Goal: Task Accomplishment & Management: Manage account settings

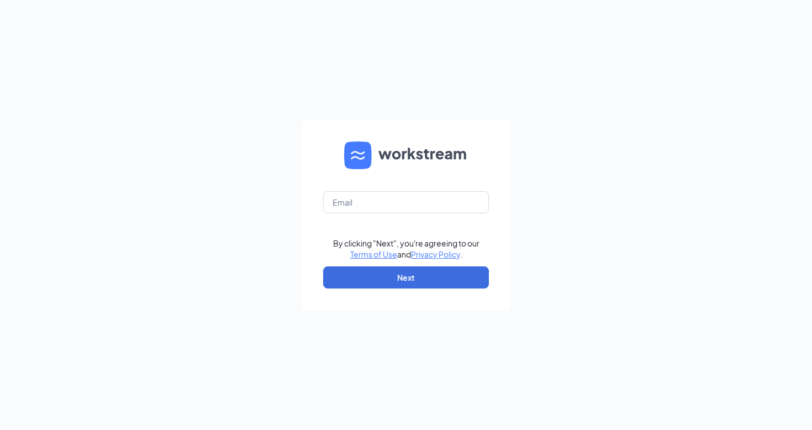
click at [380, 217] on form "By clicking "Next", you're agreeing to our Terms of Use and Privacy Policy . Ne…" at bounding box center [406, 214] width 210 height 191
click at [382, 199] on input "text" at bounding box center [406, 202] width 166 height 22
type input "samuel.thompsoncfa@gmail.com"
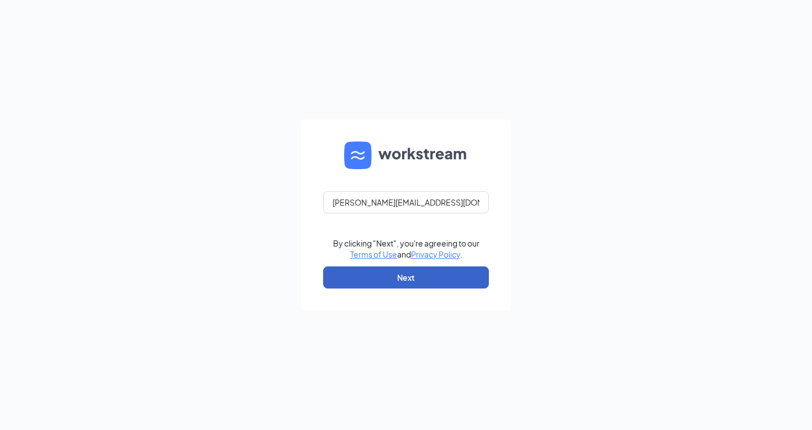
click at [381, 279] on button "Next" at bounding box center [406, 277] width 166 height 22
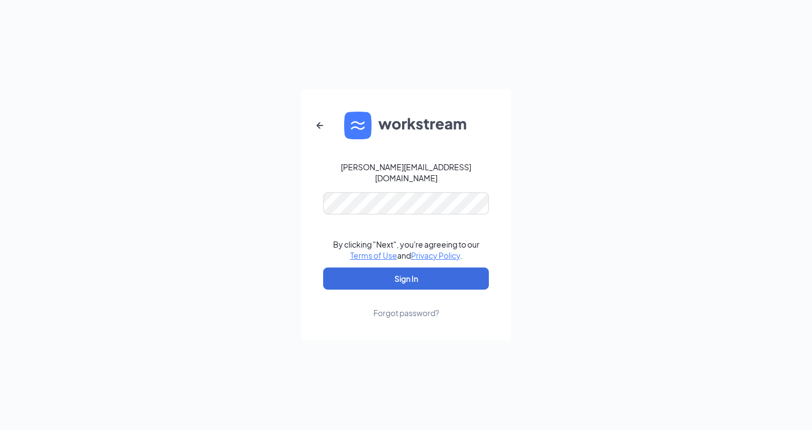
click at [394, 185] on form "samuel.thompsoncfa@gmail.com By clicking "Next", you're agreeing to our Terms o…" at bounding box center [406, 215] width 210 height 251
click at [375, 278] on button "Sign In" at bounding box center [406, 278] width 166 height 22
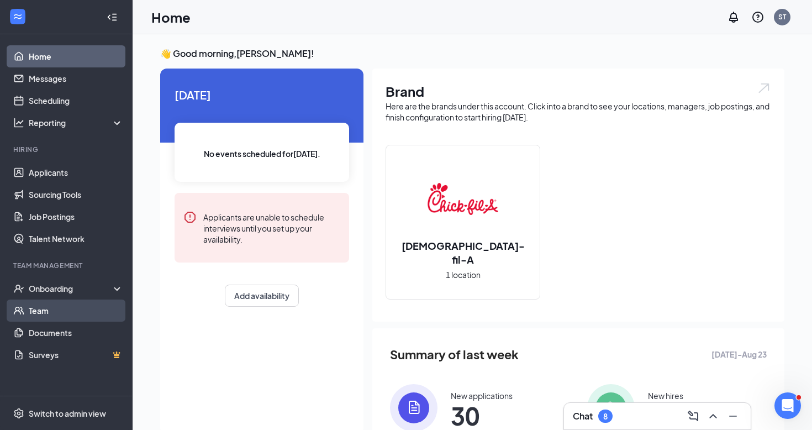
click at [49, 306] on link "Team" at bounding box center [76, 310] width 94 height 22
